Goal: Task Accomplishment & Management: Manage account settings

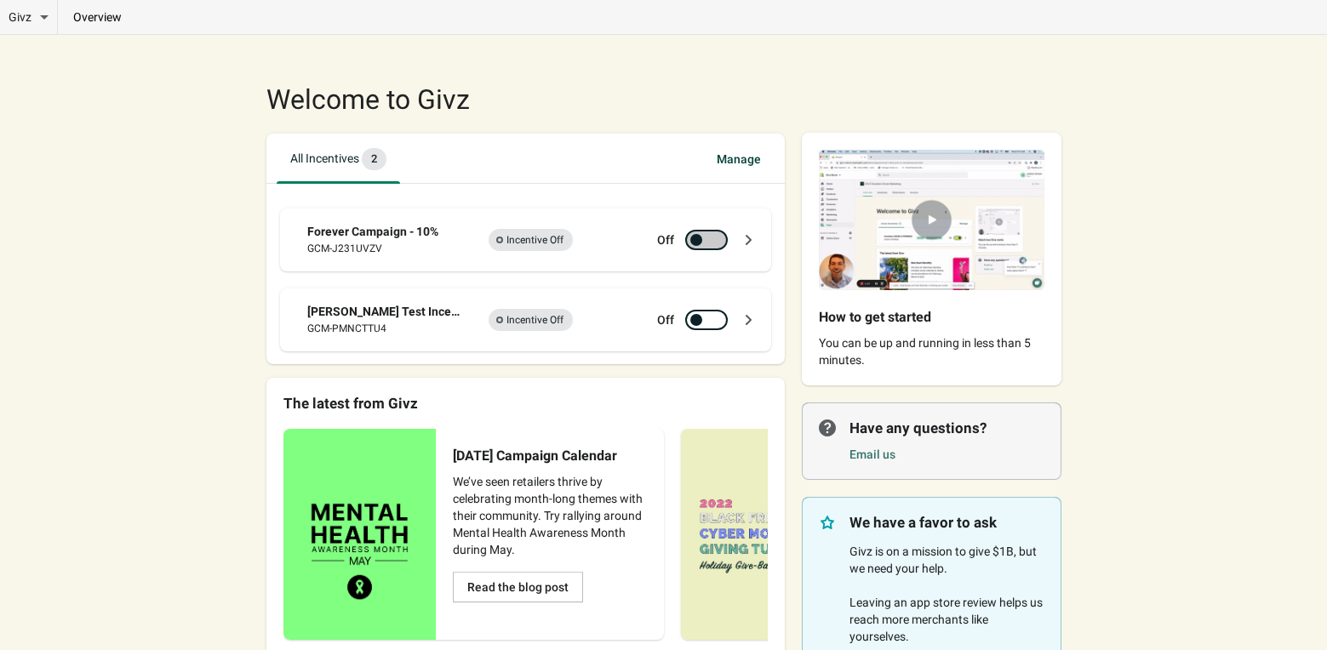
click at [702, 236] on div at bounding box center [698, 240] width 12 height 9
checkbox input "true"
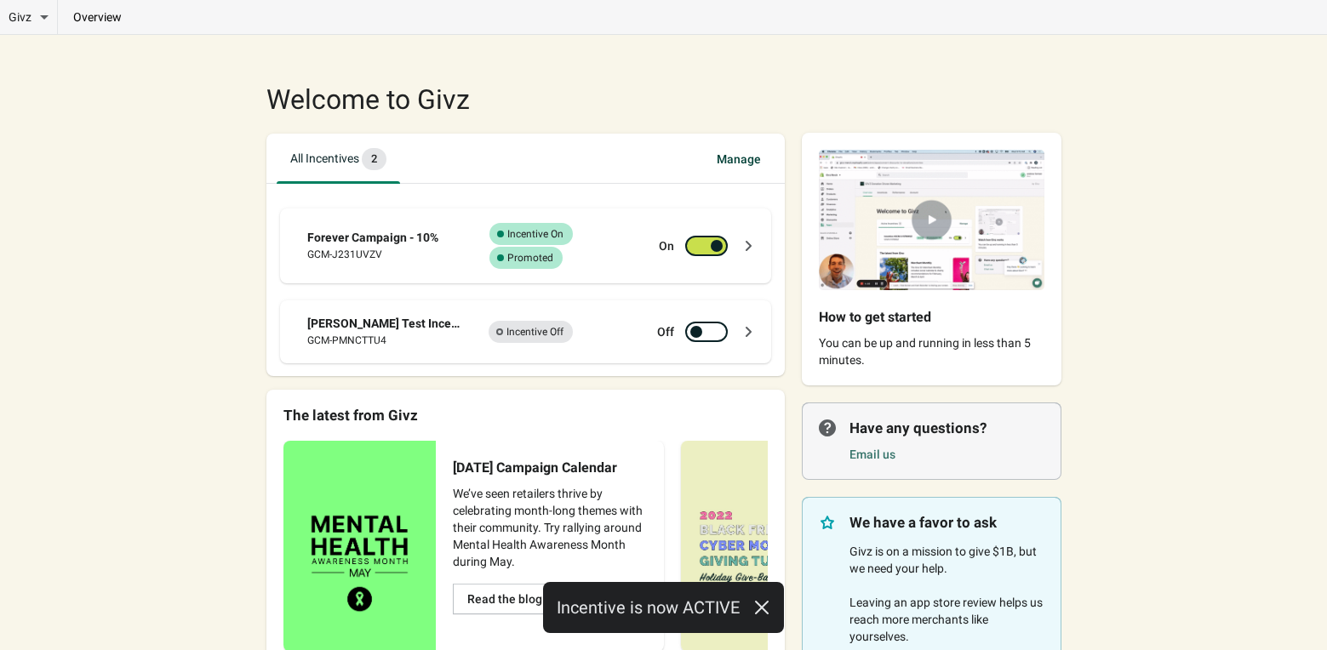
click at [743, 70] on div "Givz Overview Incentives Performance Overview Donations Qualifying Orders Chari…" at bounding box center [663, 377] width 795 height 684
click at [754, 236] on div "On" at bounding box center [705, 246] width 101 height 20
